Goal: Task Accomplishment & Management: Manage account settings

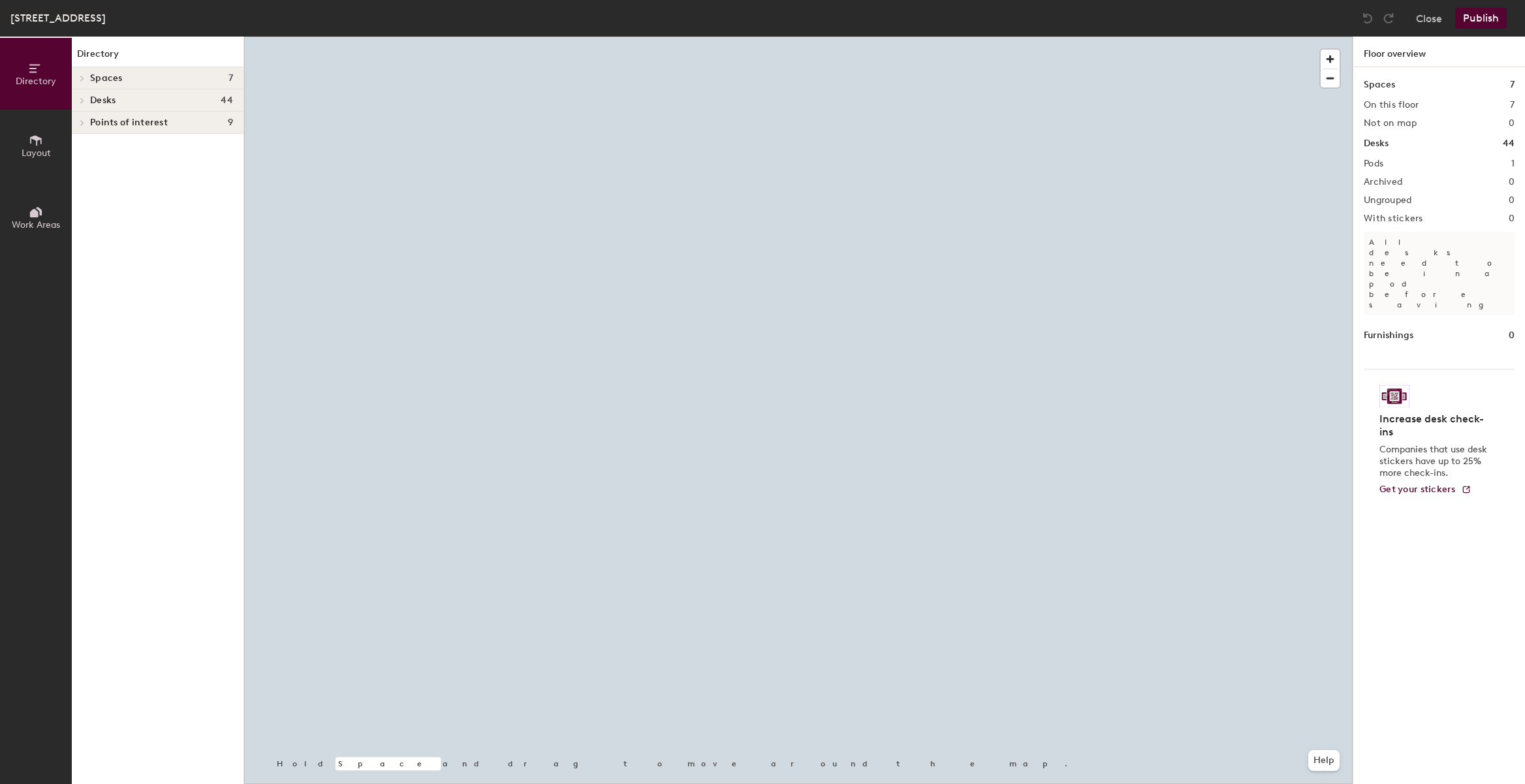
click at [90, 96] on span "Desks" at bounding box center [103, 101] width 26 height 10
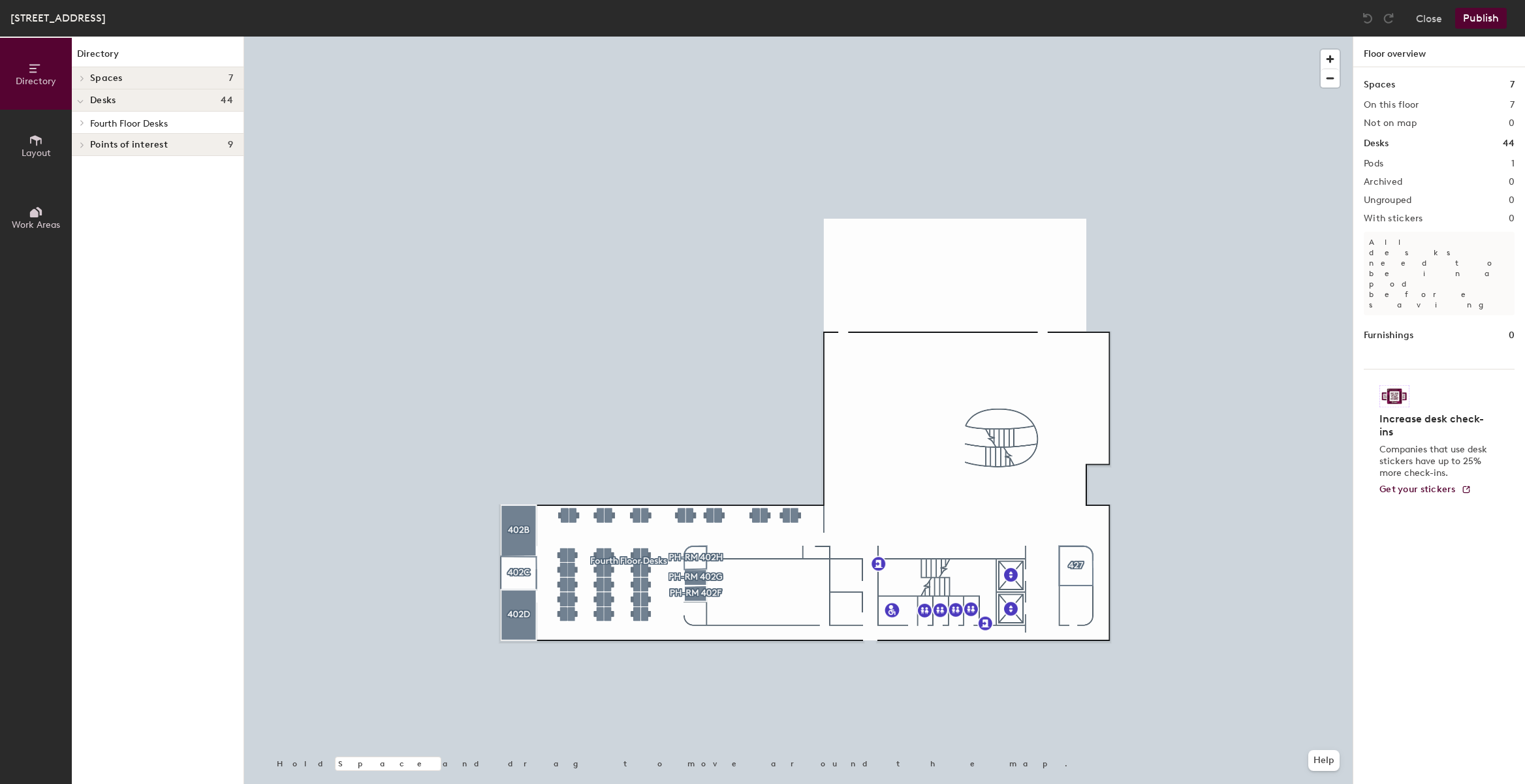
click at [97, 125] on span "Fourth Floor Desks" at bounding box center [129, 123] width 78 height 11
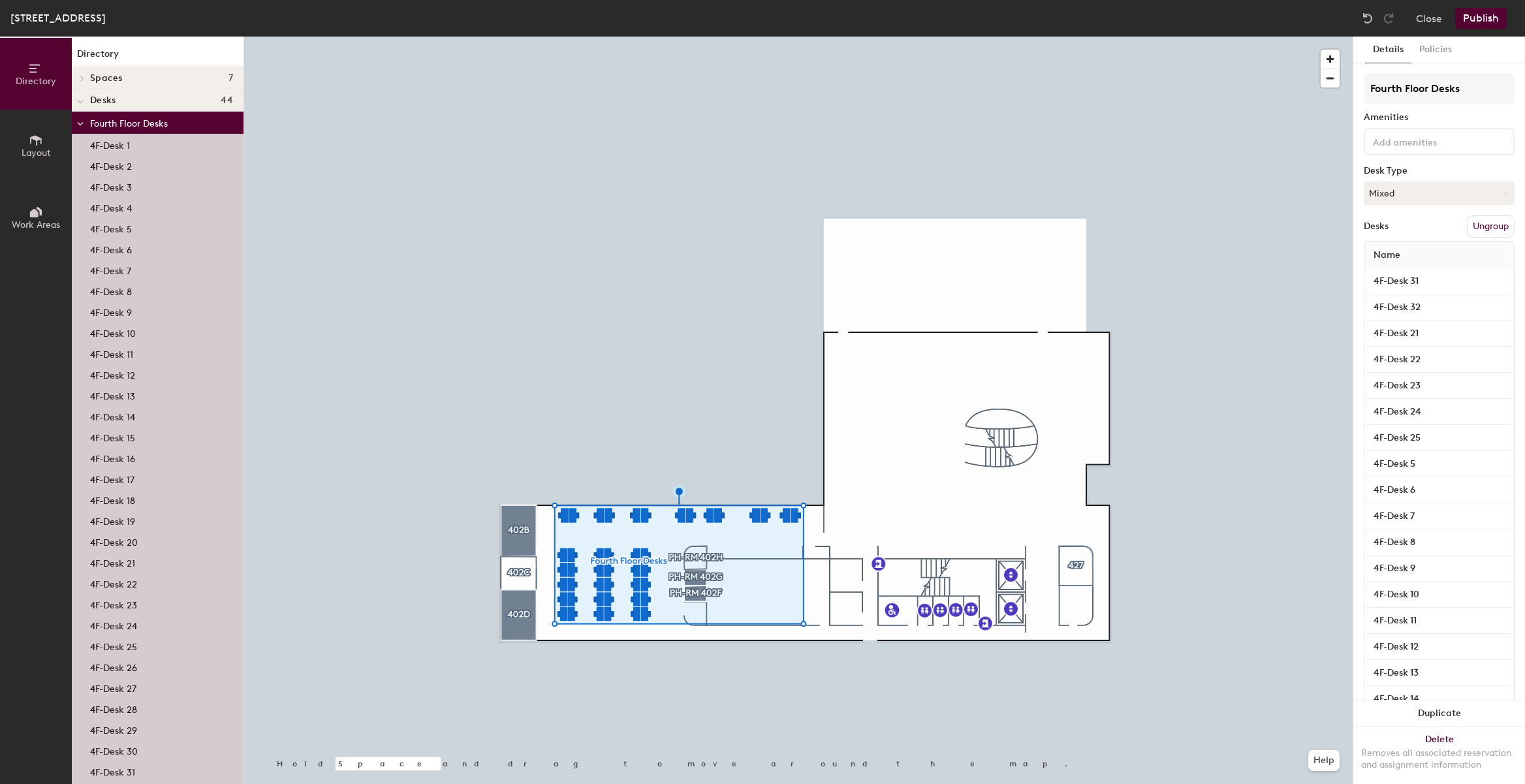
click at [121, 642] on p "4F-Desk 25" at bounding box center [114, 646] width 47 height 15
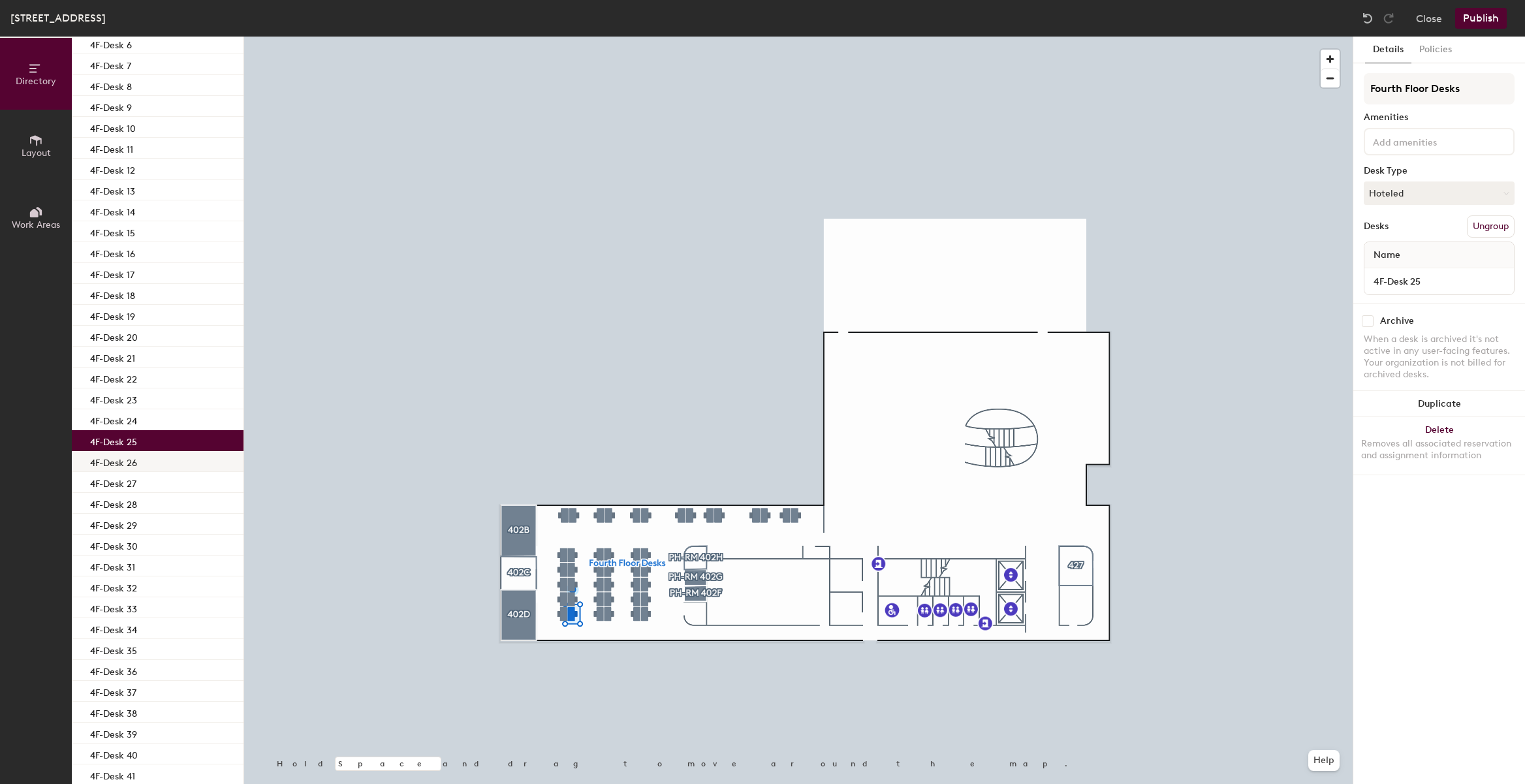
scroll to position [302, 0]
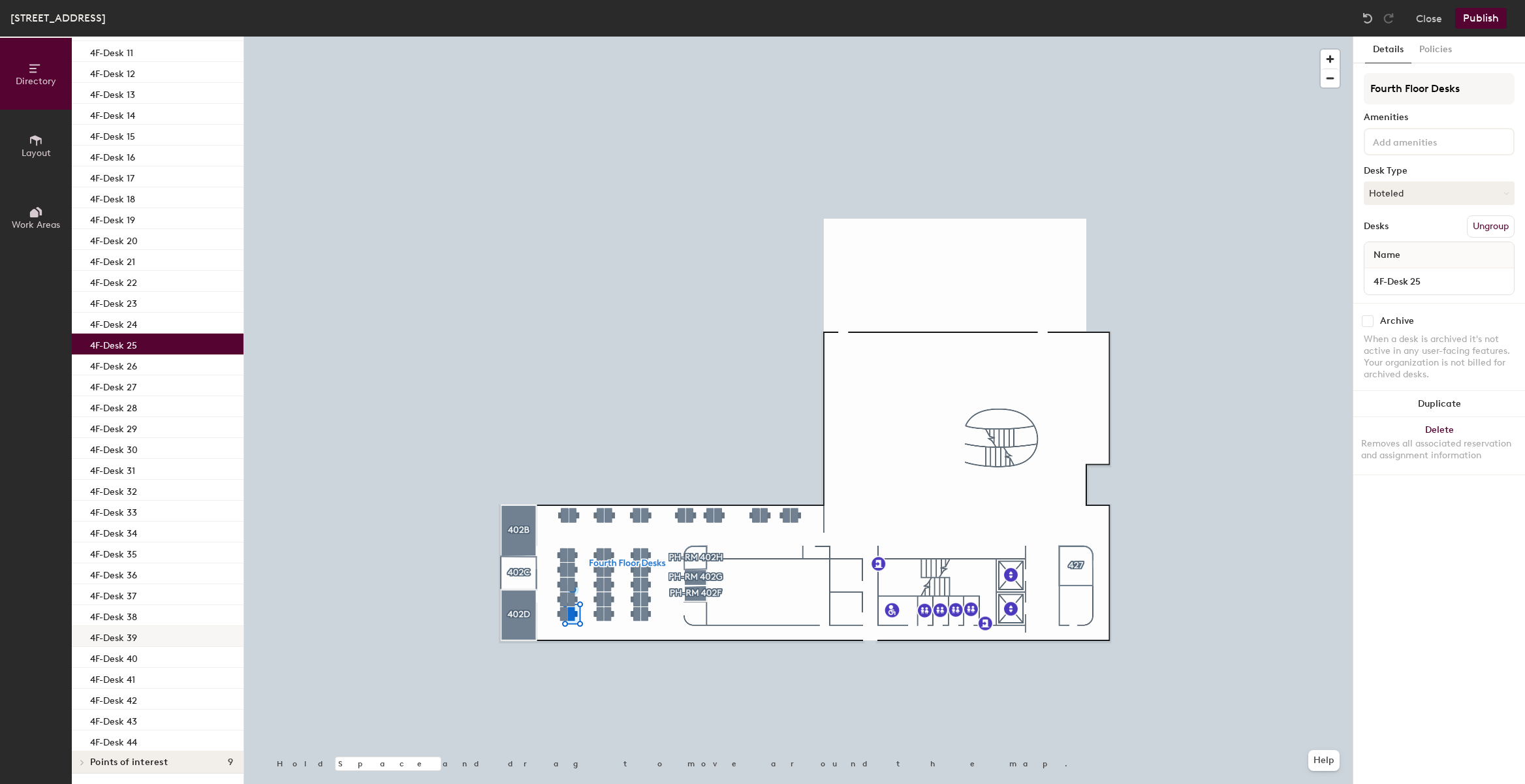
click at [126, 638] on p "4F-Desk 39" at bounding box center [114, 636] width 47 height 15
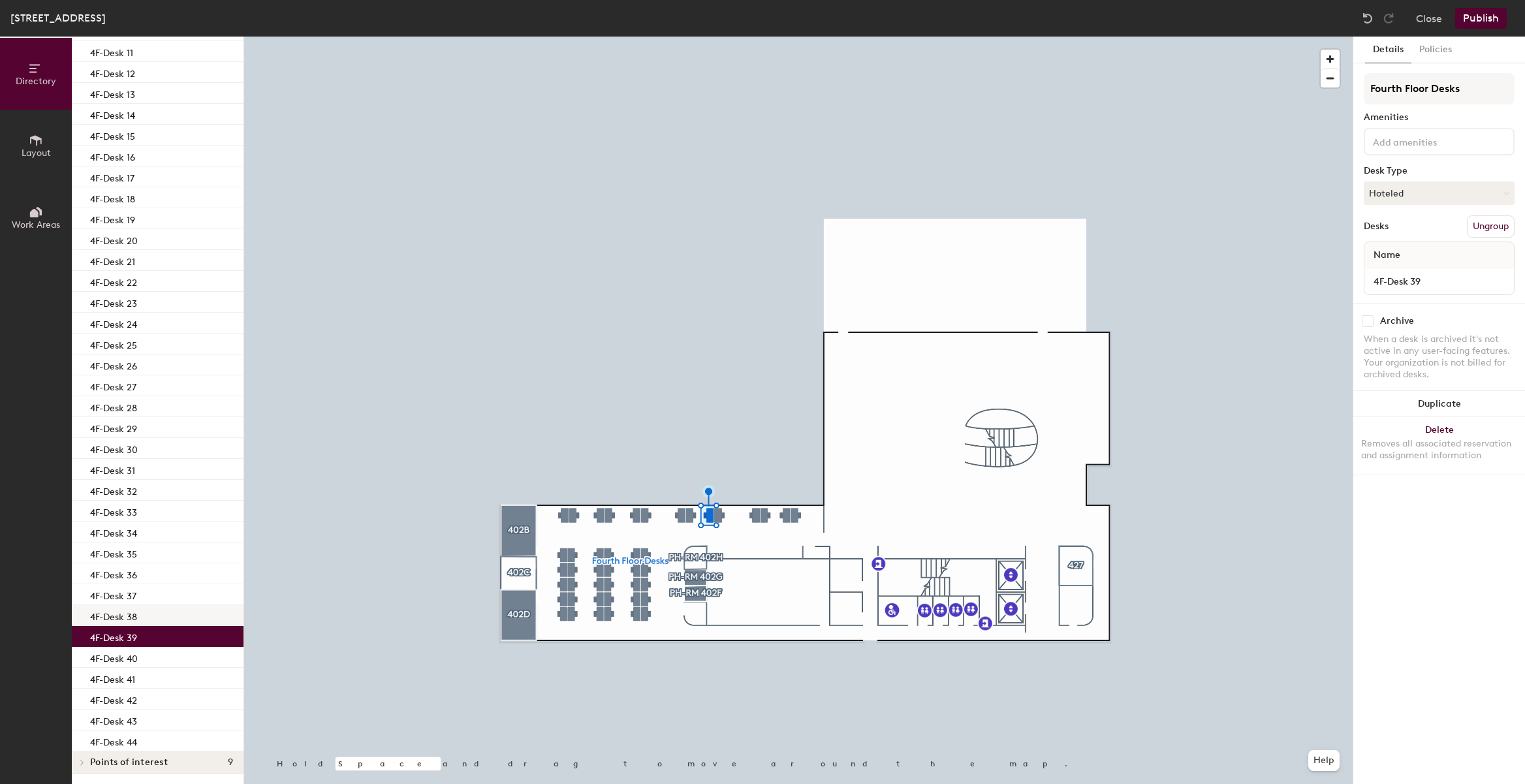
click at [125, 613] on p "4F-Desk 38" at bounding box center [114, 615] width 47 height 15
click at [126, 575] on p "4F-Desk 36" at bounding box center [114, 573] width 47 height 15
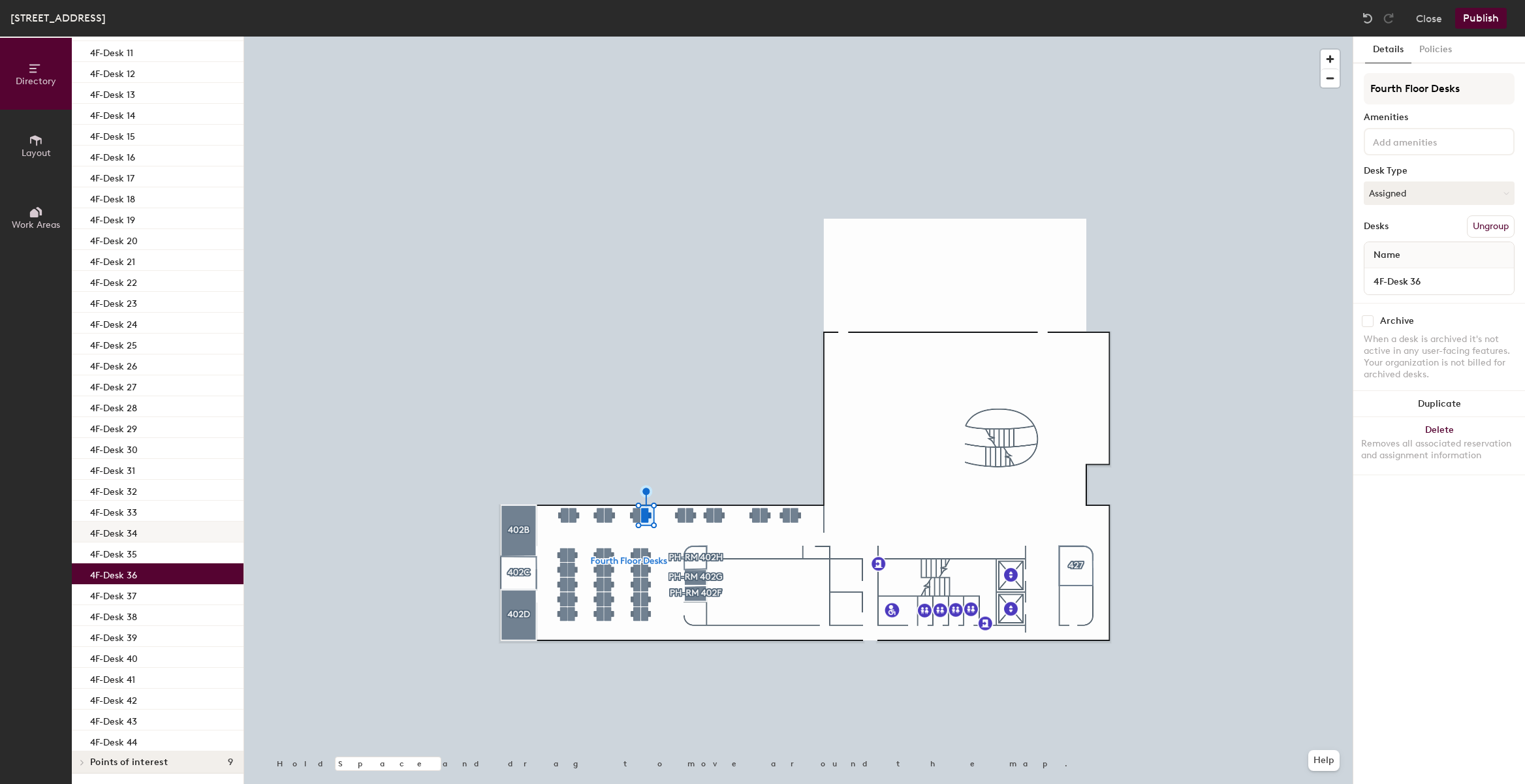
click at [127, 533] on p "4F-Desk 34" at bounding box center [114, 531] width 47 height 15
click at [128, 513] on p "4F-Desk 33" at bounding box center [114, 511] width 47 height 15
click at [1465, 201] on button "Hoteled" at bounding box center [1439, 194] width 151 height 24
click at [1425, 231] on div "Assigned" at bounding box center [1429, 233] width 131 height 20
click at [1476, 17] on button "Publish" at bounding box center [1481, 18] width 51 height 20
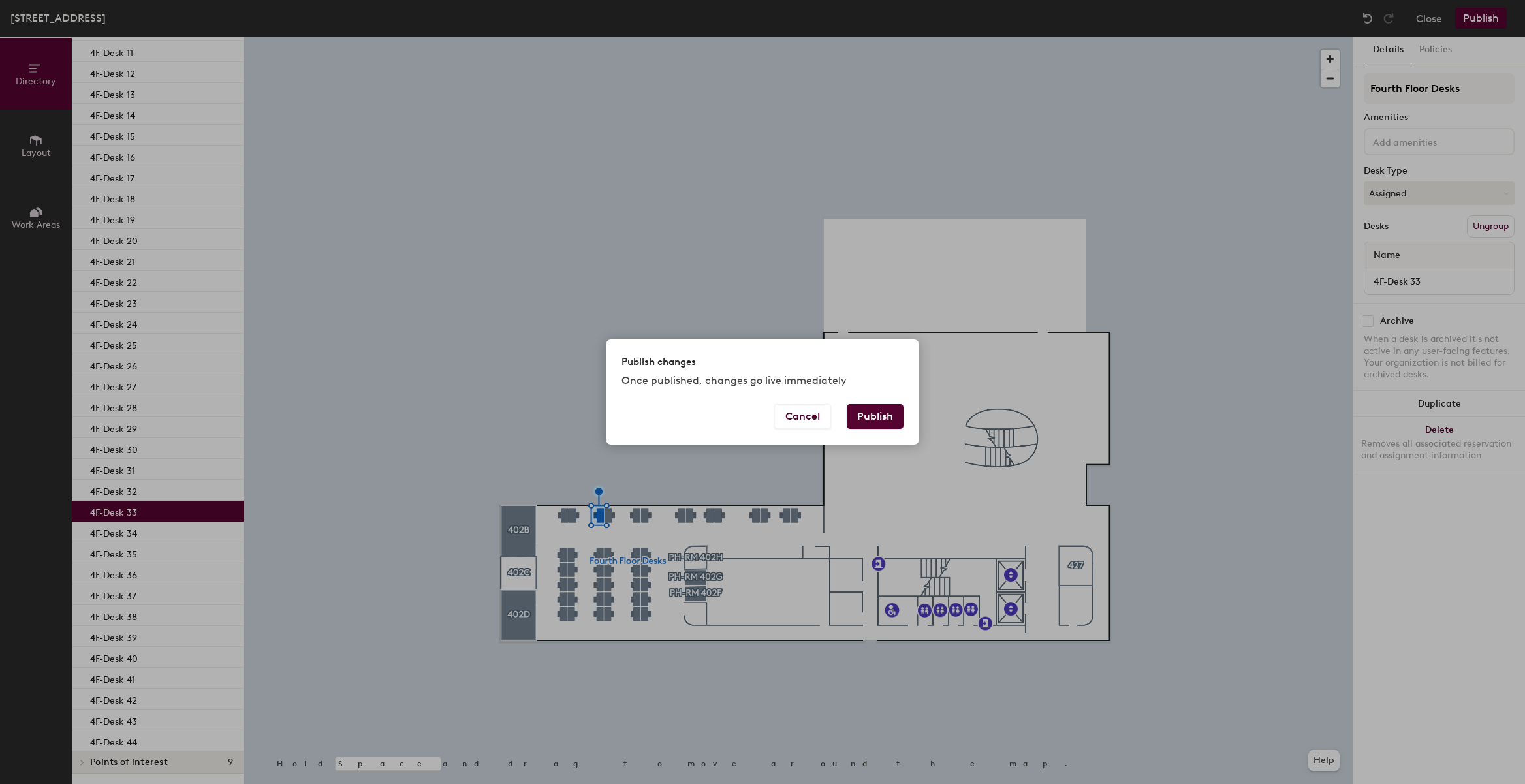
click at [895, 424] on button "Publish" at bounding box center [875, 416] width 57 height 25
